Goal: Navigation & Orientation: Find specific page/section

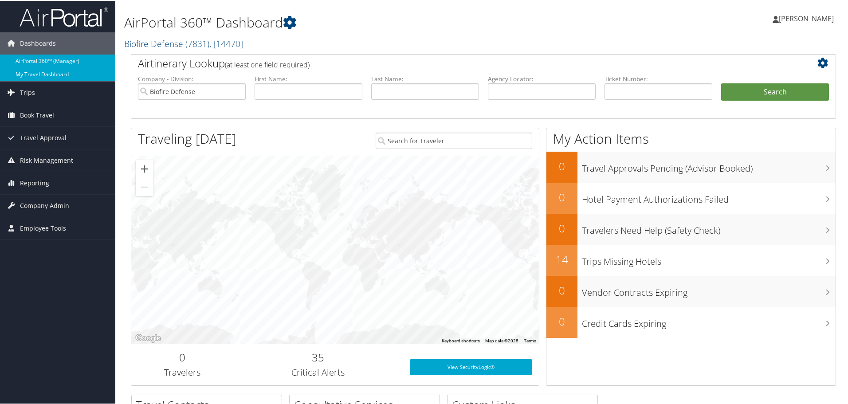
click at [44, 70] on link "My Travel Dashboard" at bounding box center [57, 73] width 115 height 13
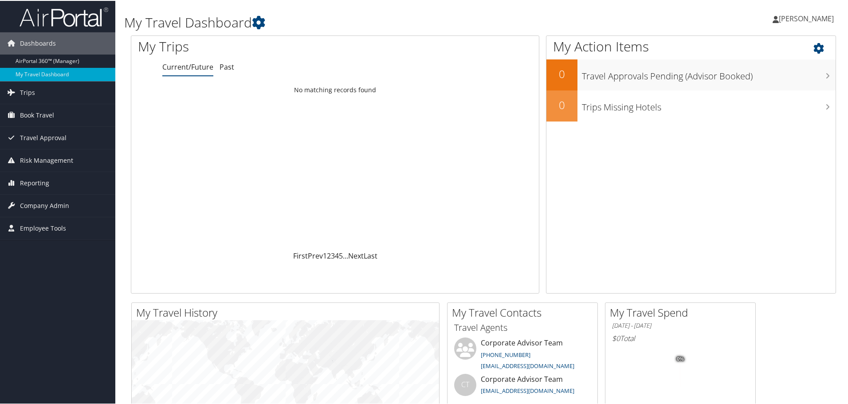
click at [817, 44] on icon at bounding box center [827, 45] width 26 height 15
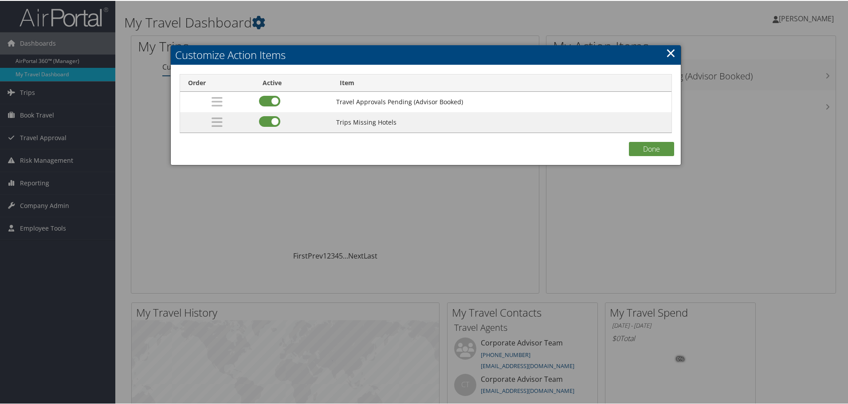
click at [669, 54] on link "×" at bounding box center [671, 52] width 10 height 18
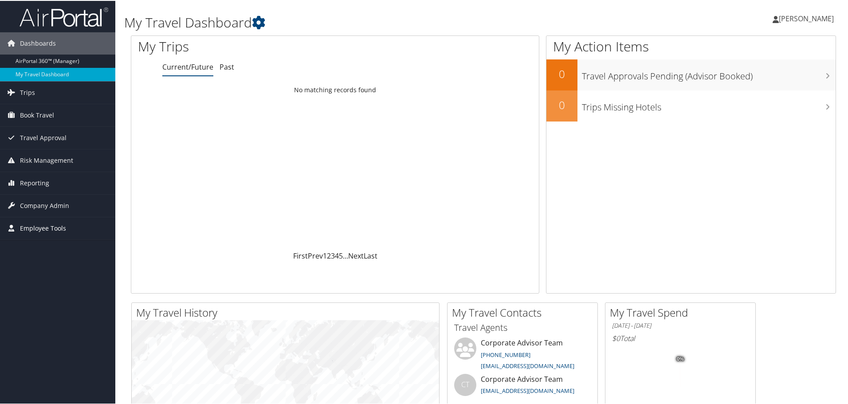
click at [47, 227] on span "Employee Tools" at bounding box center [43, 228] width 46 height 22
click at [809, 17] on span "[PERSON_NAME]" at bounding box center [806, 18] width 55 height 10
click at [766, 80] on link "View Travel Profile" at bounding box center [783, 78] width 99 height 15
click at [817, 19] on span "[PERSON_NAME]" at bounding box center [806, 18] width 55 height 10
click at [760, 47] on link "My Settings" at bounding box center [783, 48] width 99 height 15
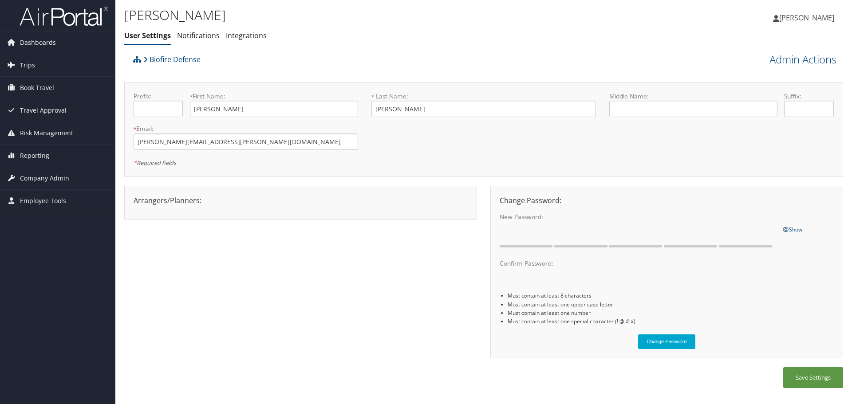
click at [816, 18] on span "[PERSON_NAME]" at bounding box center [806, 18] width 55 height 10
click at [776, 78] on link "View Travel Profile" at bounding box center [784, 78] width 99 height 15
